Goal: Task Accomplishment & Management: Manage account settings

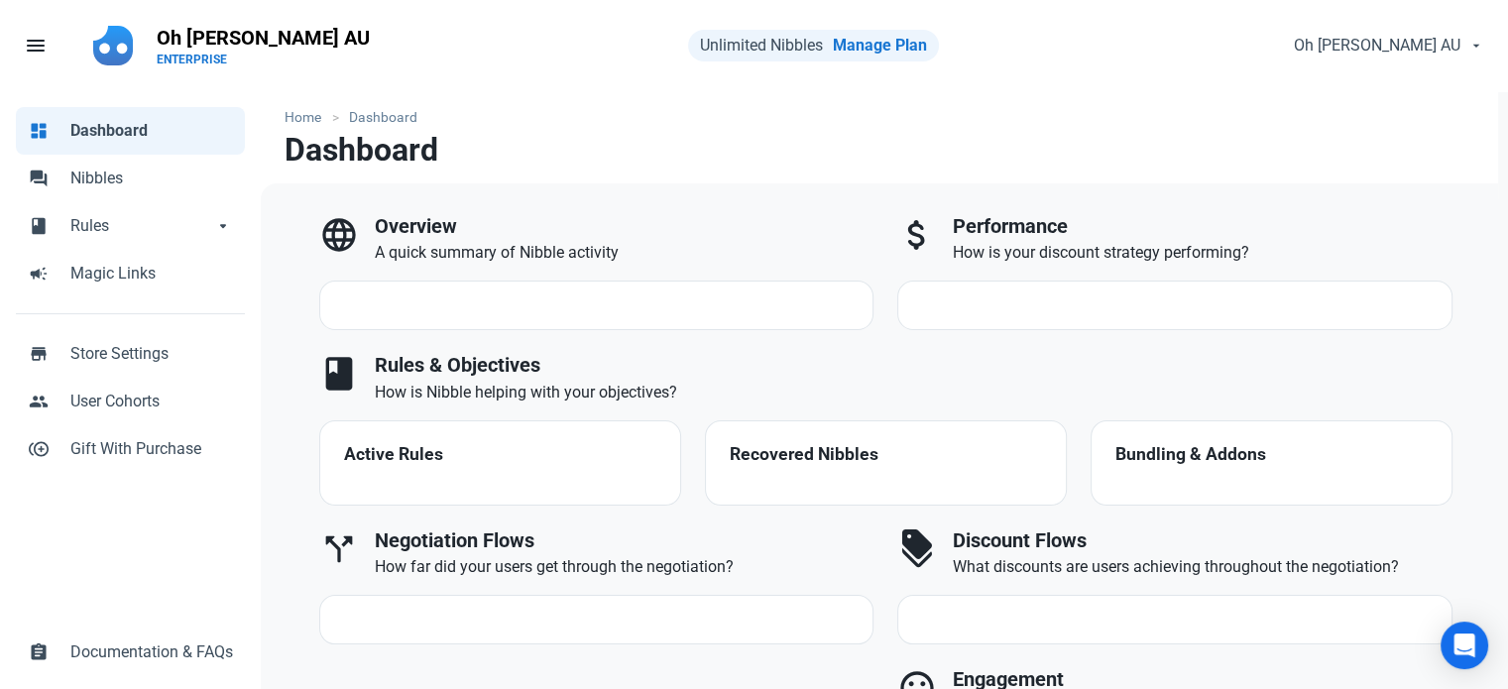
select select "7d"
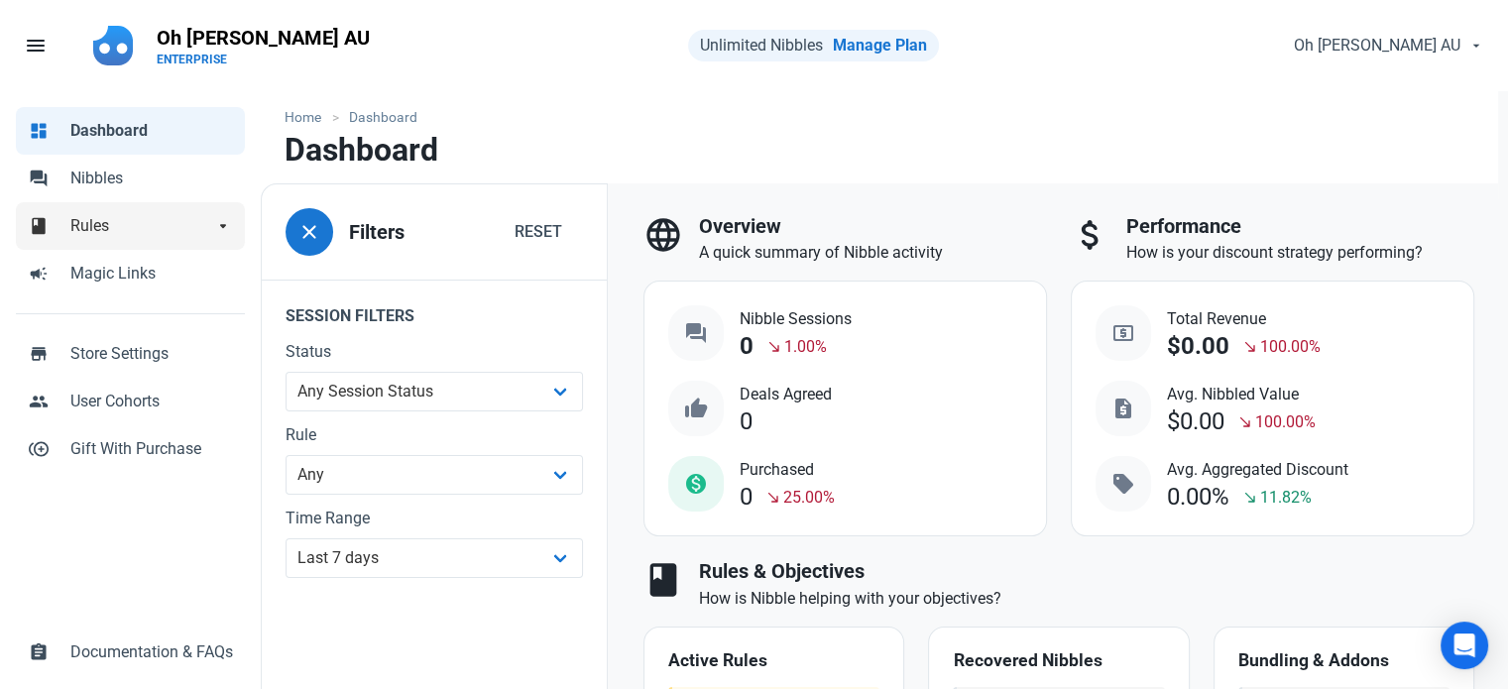
click at [145, 221] on span "Rules" at bounding box center [141, 226] width 143 height 24
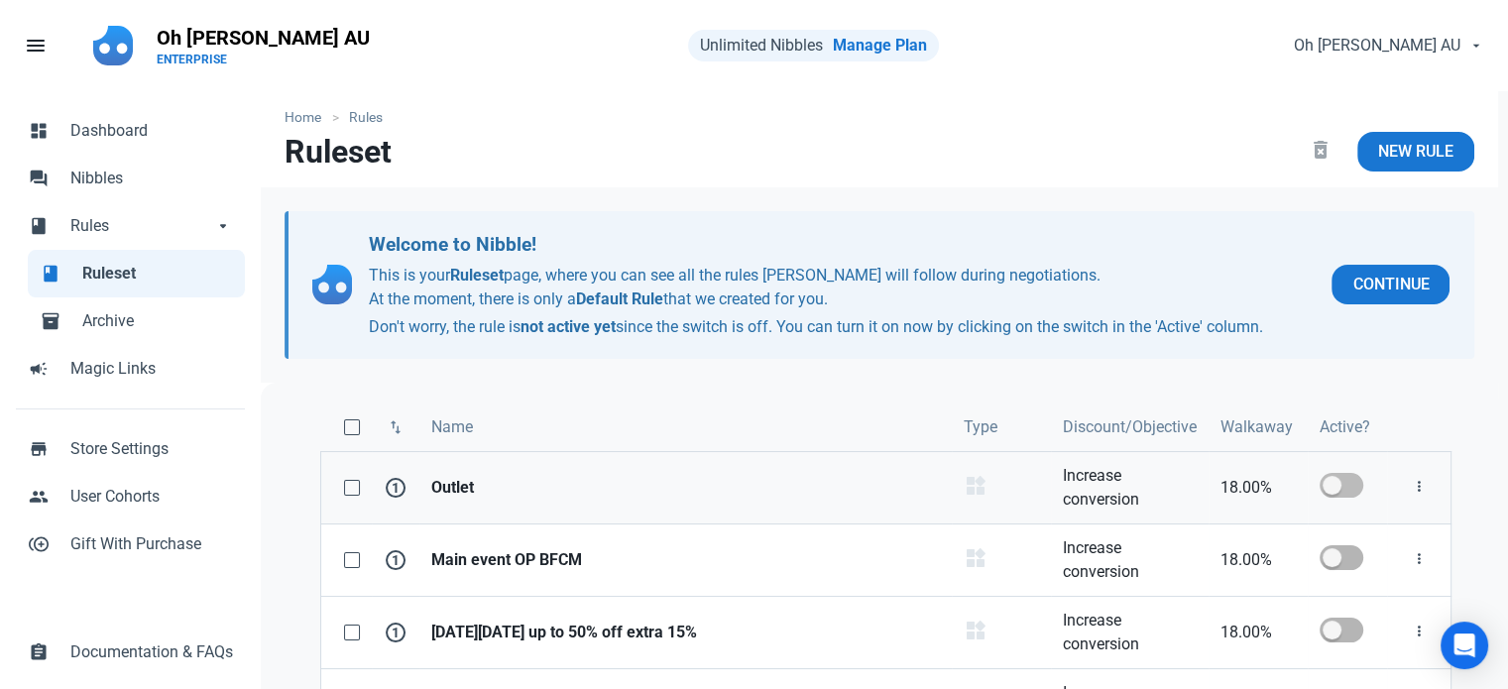
click at [1348, 490] on span at bounding box center [1341, 485] width 44 height 25
click at [1332, 490] on input "checkbox" at bounding box center [1325, 485] width 13 height 13
checkbox input "true"
